Goal: Transaction & Acquisition: Purchase product/service

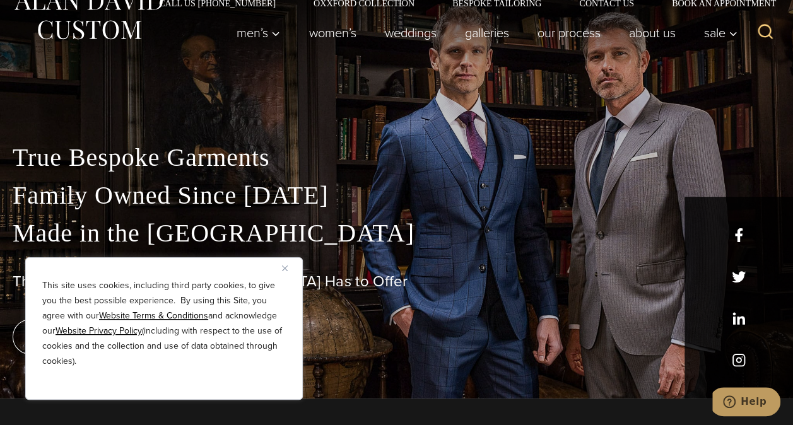
click at [283, 270] on img "Close" at bounding box center [285, 269] width 6 height 6
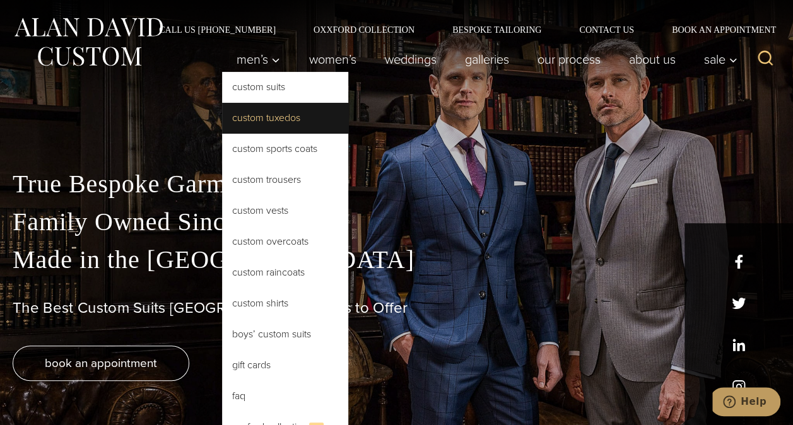
click at [268, 132] on link "Custom Tuxedos" at bounding box center [285, 118] width 126 height 30
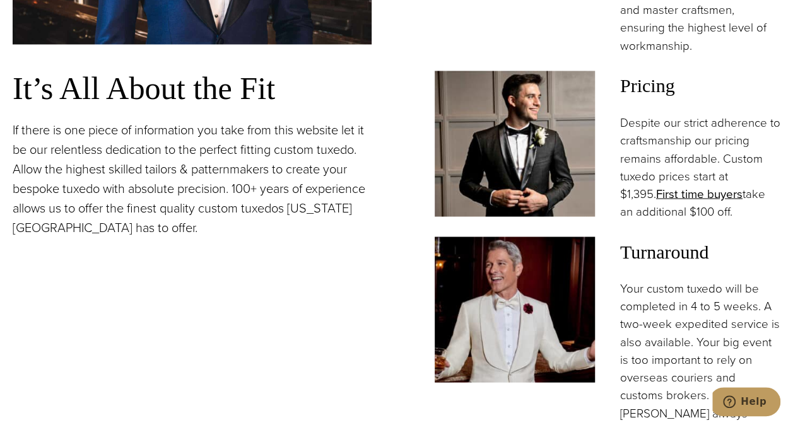
scroll to position [1072, 0]
